Goal: Task Accomplishment & Management: Use online tool/utility

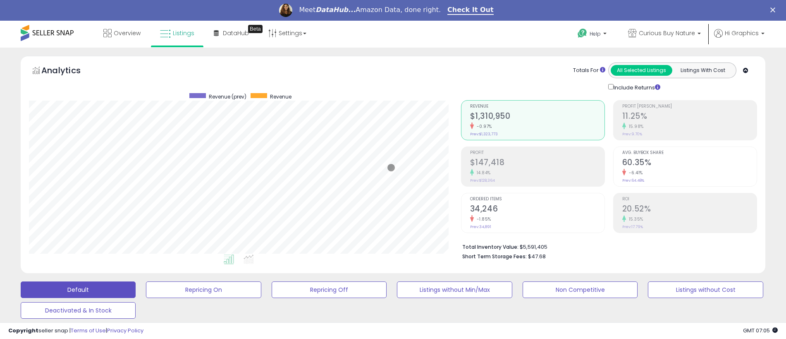
scroll to position [170, 432]
click at [669, 33] on span "Curious Buy Nature" at bounding box center [667, 33] width 56 height 8
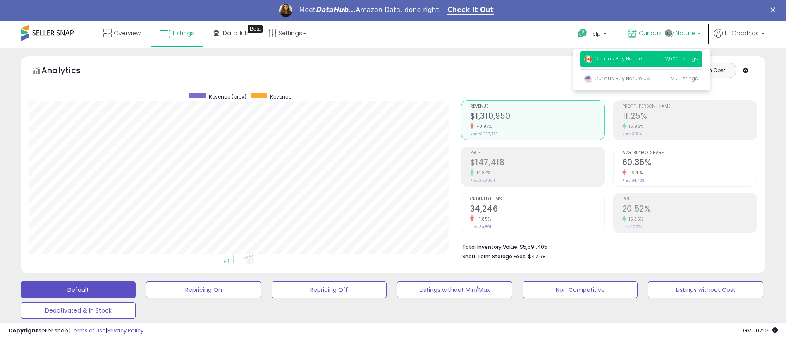
click at [643, 60] on p "Curious Buy Nature 2,500 listings" at bounding box center [641, 59] width 122 height 17
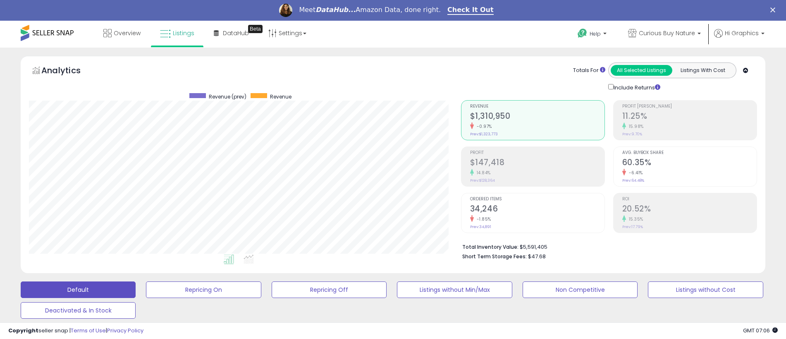
scroll to position [227, 0]
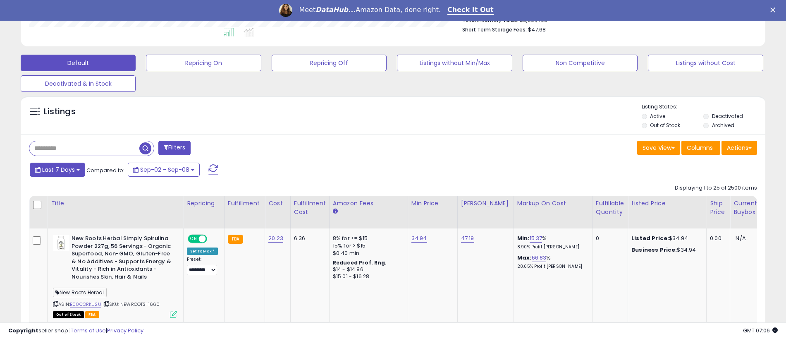
click at [57, 169] on span "Last 7 Days" at bounding box center [58, 169] width 33 height 8
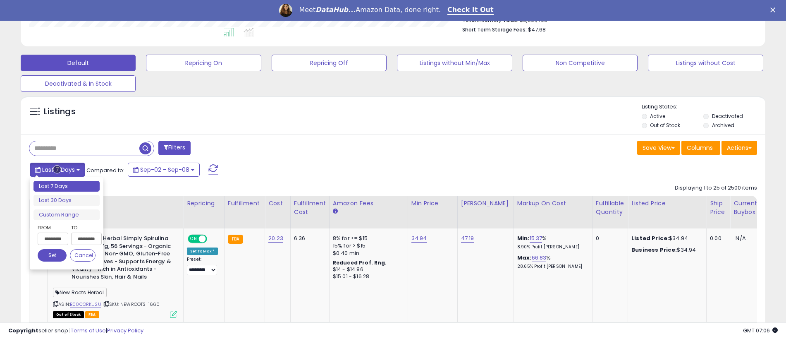
type input "**********"
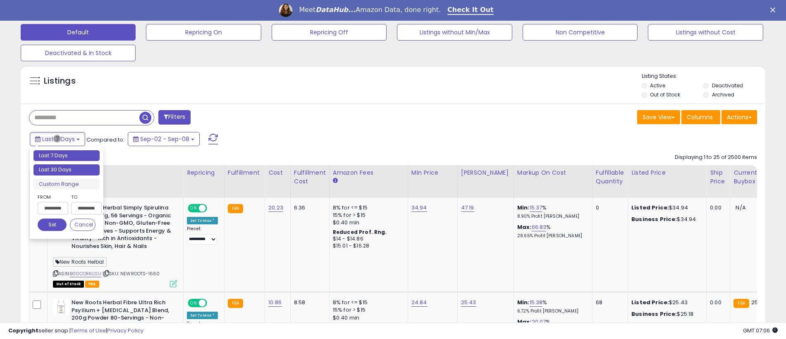
click at [67, 170] on li "Last 30 Days" at bounding box center [67, 169] width 66 height 11
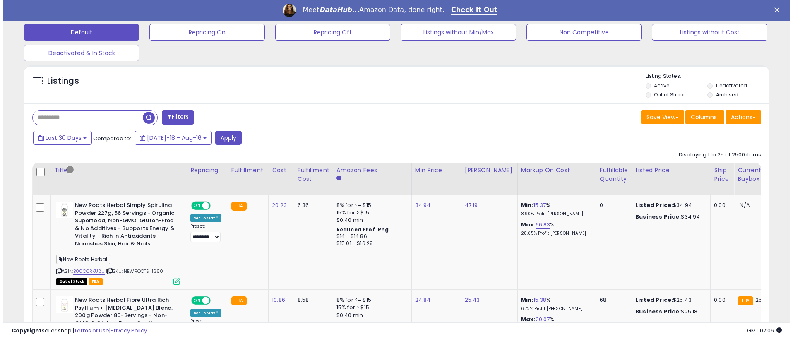
scroll to position [205, 0]
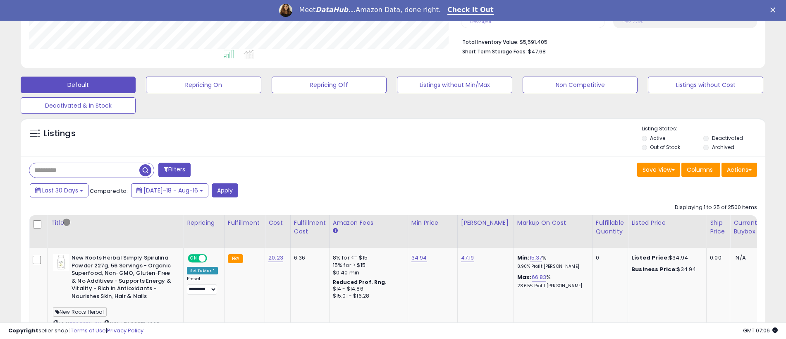
click at [175, 170] on button "Filters" at bounding box center [174, 170] width 32 height 14
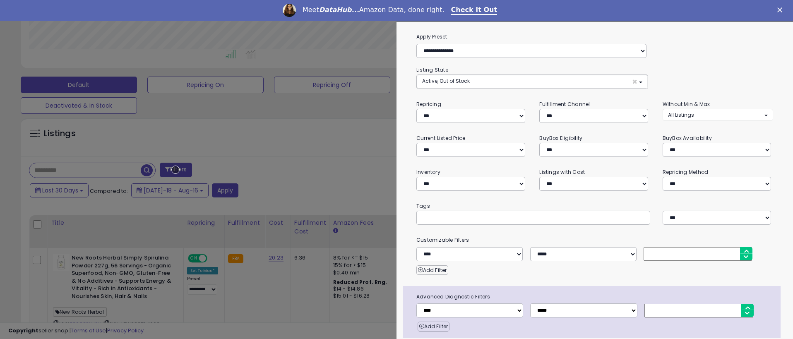
scroll to position [33, 0]
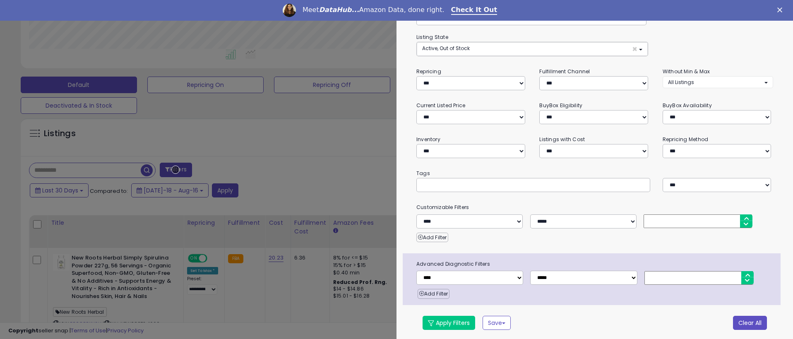
click at [743, 321] on button "Clear All" at bounding box center [750, 323] width 34 height 14
select select "*"
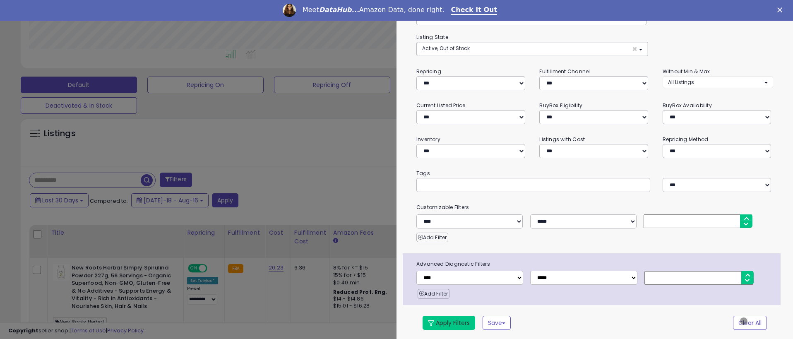
click at [448, 321] on button "Apply Filters" at bounding box center [448, 323] width 53 height 14
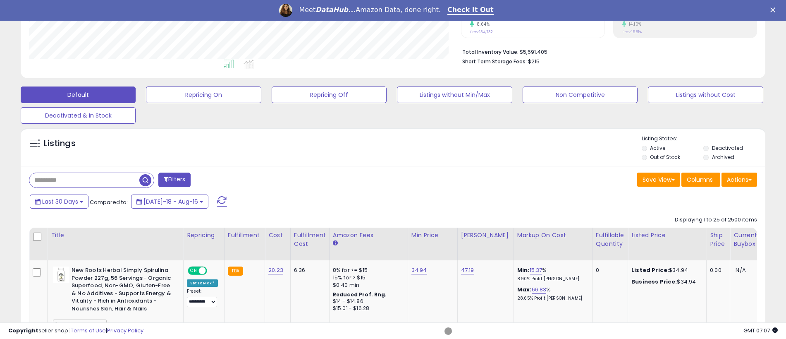
scroll to position [204, 0]
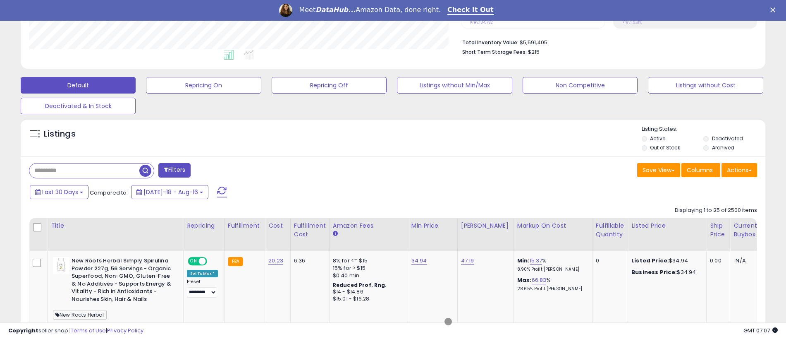
click at [146, 169] on span "button" at bounding box center [145, 171] width 12 height 12
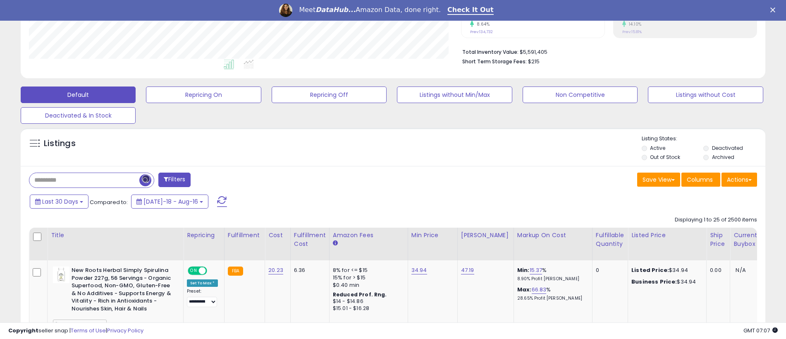
scroll to position [205, 0]
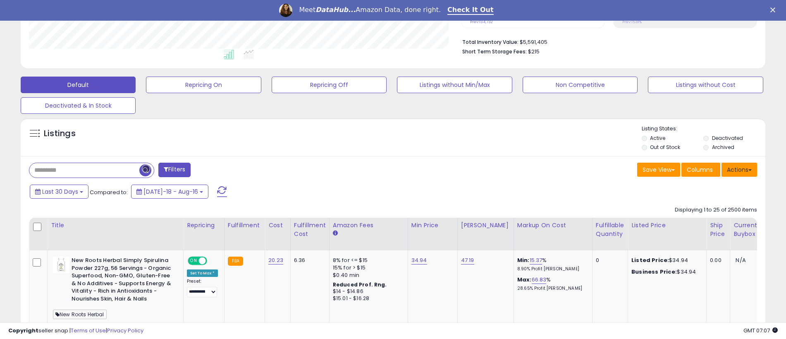
click at [740, 169] on button "Actions" at bounding box center [740, 170] width 36 height 14
click at [706, 222] on link "Export All Columns" at bounding box center [706, 222] width 91 height 13
